Goal: Task Accomplishment & Management: Use online tool/utility

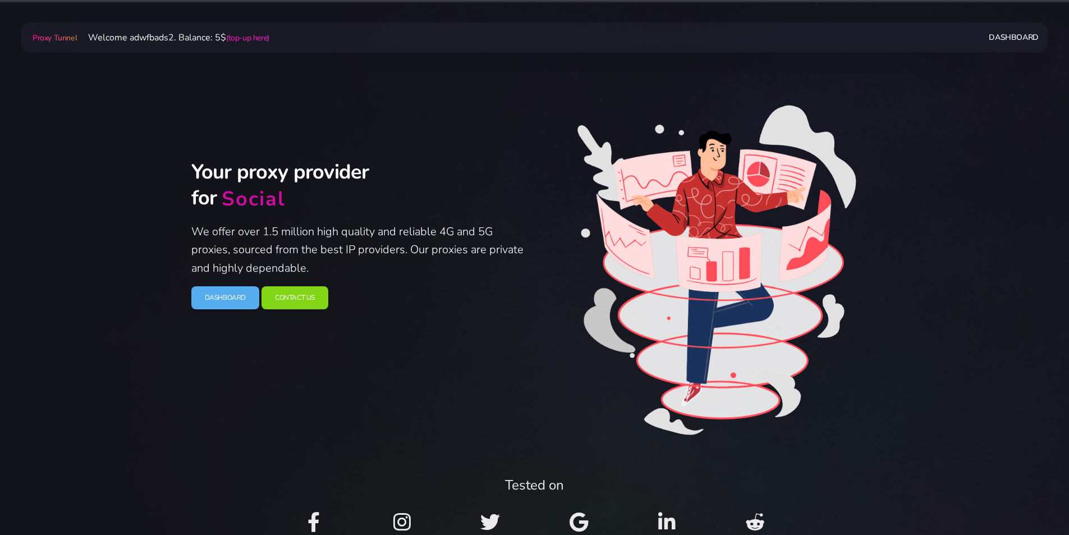
click at [1024, 30] on link "Dashboard" at bounding box center [1012, 37] width 49 height 21
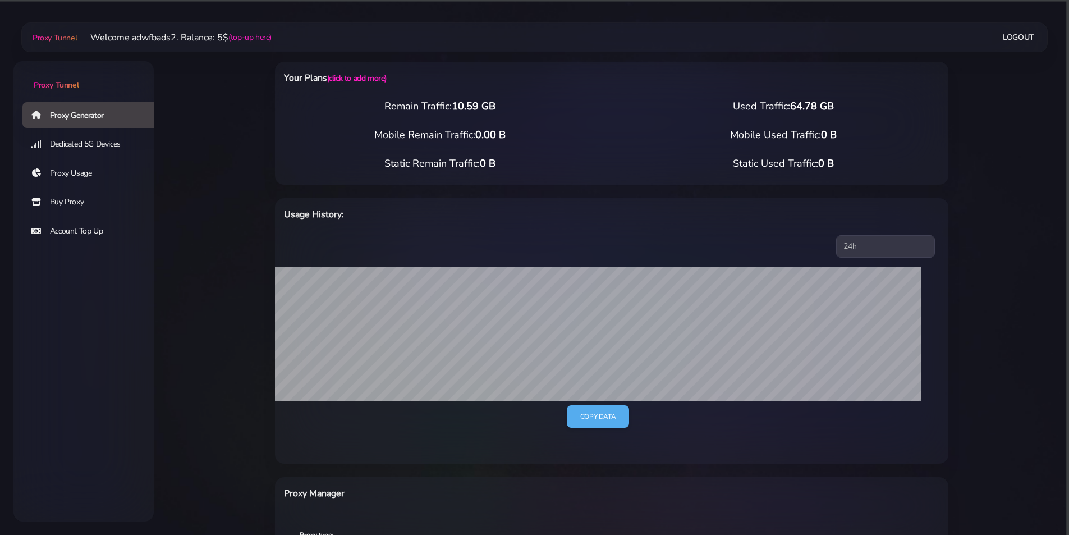
click at [69, 169] on link "Proxy Usage" at bounding box center [92, 173] width 140 height 26
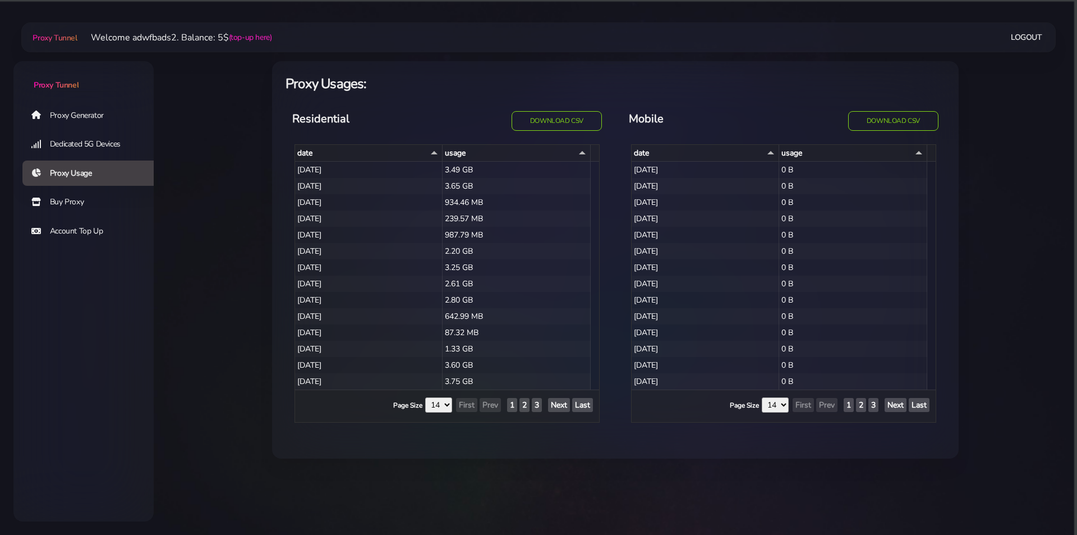
select select "14"
click at [66, 107] on link "Proxy Generator" at bounding box center [92, 115] width 140 height 26
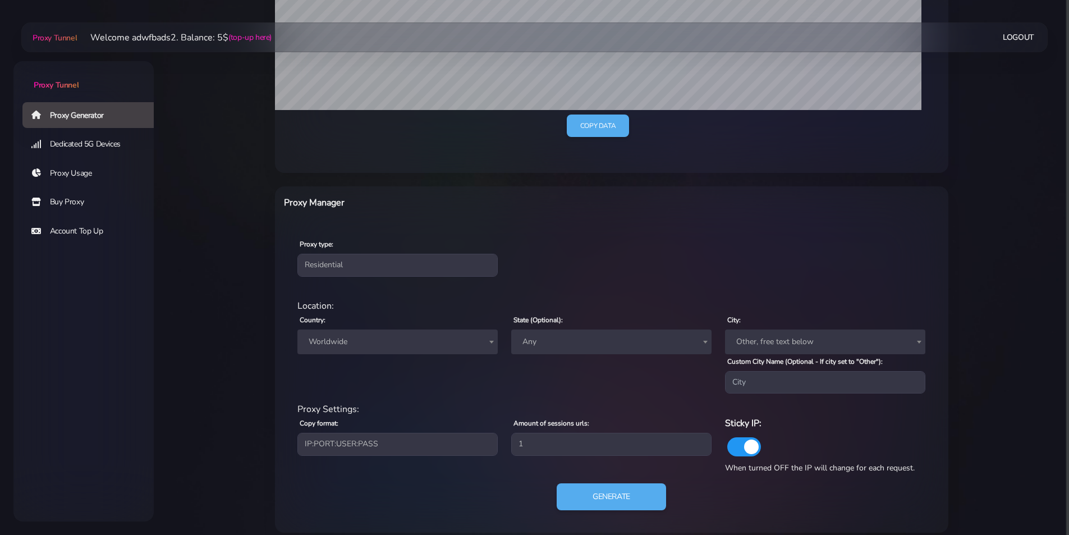
scroll to position [302, 0]
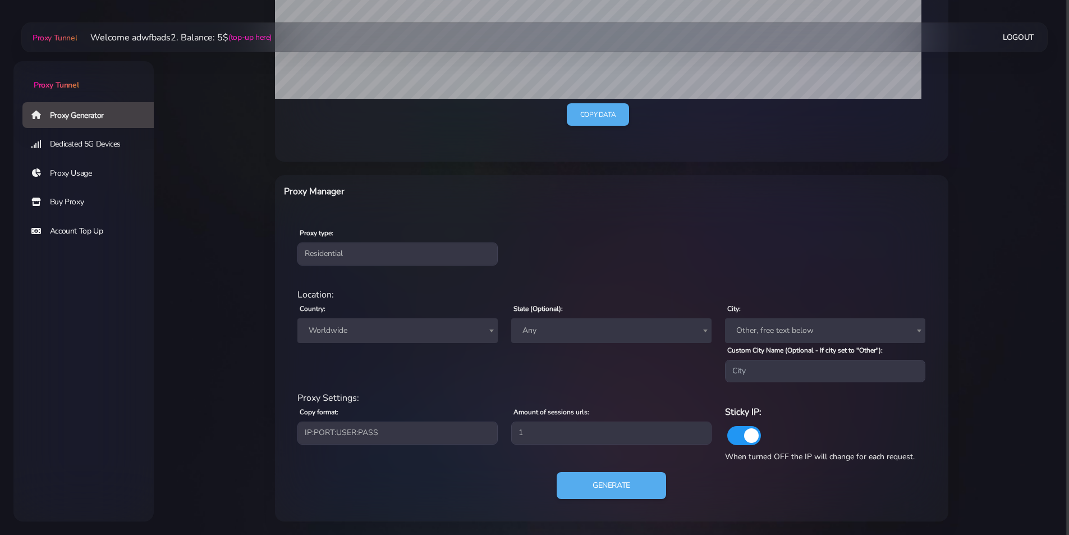
click at [365, 315] on div "Country: Worldwide Andorra United Arab Emirates Afghanistan Antigua and Barbuda…" at bounding box center [398, 341] width 214 height 81
click at [368, 333] on span "Worldwide" at bounding box center [397, 331] width 187 height 16
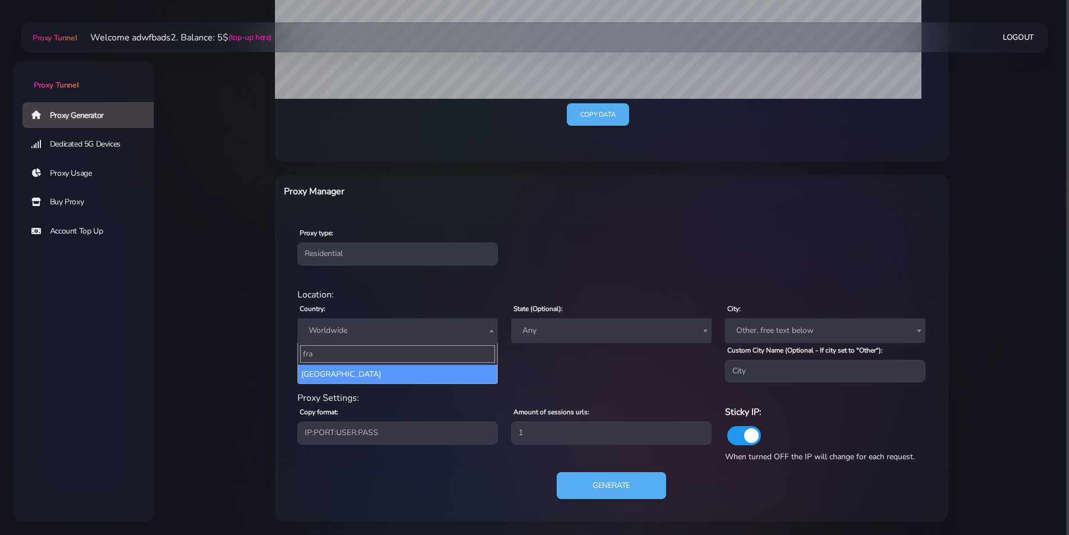
type input "fra"
select select "FR"
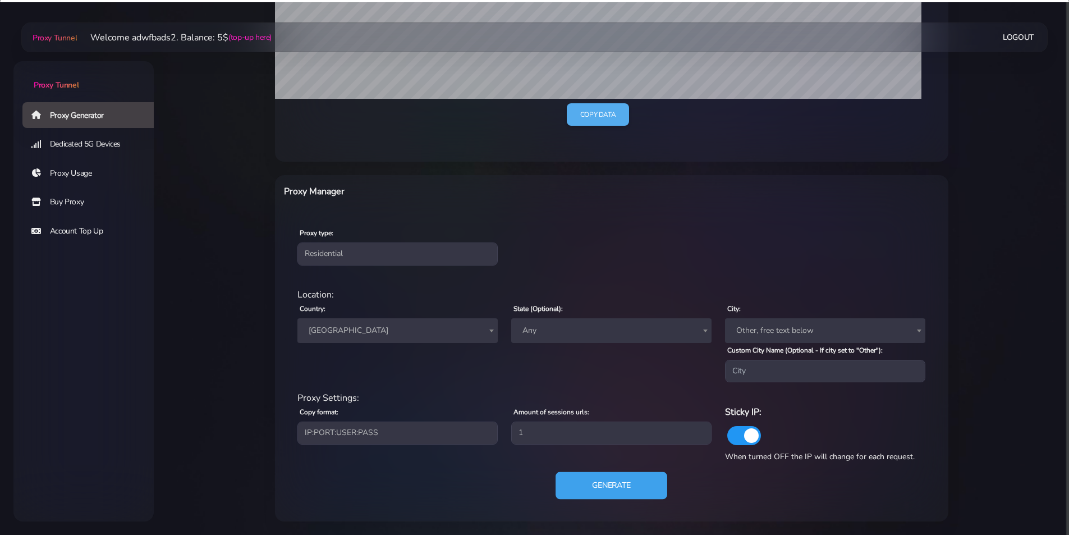
click at [610, 478] on button "Generate" at bounding box center [611, 485] width 112 height 27
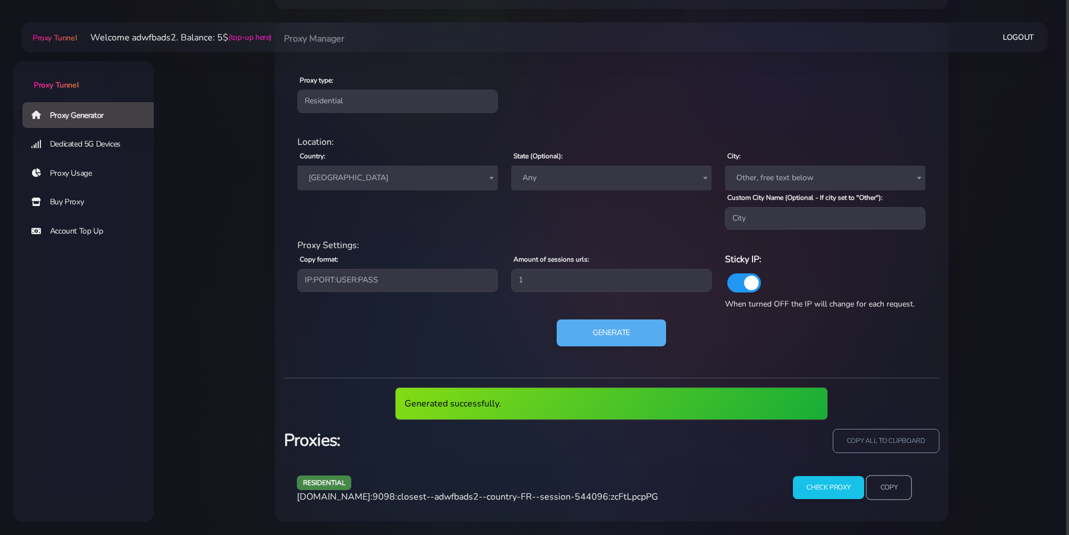
click at [896, 488] on input "Copy" at bounding box center [888, 487] width 46 height 25
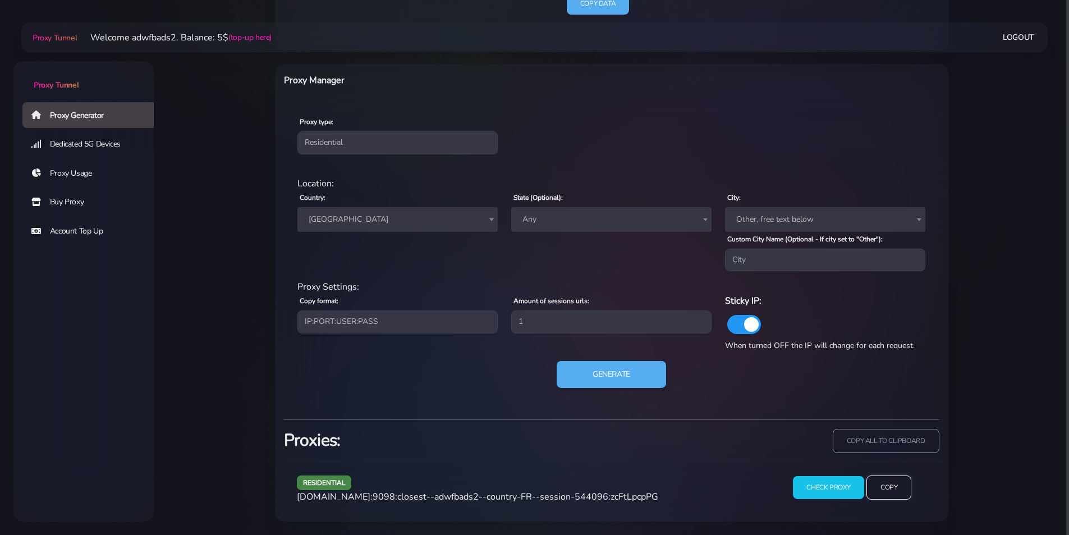
scroll to position [413, 0]
